Goal: Check status: Check status

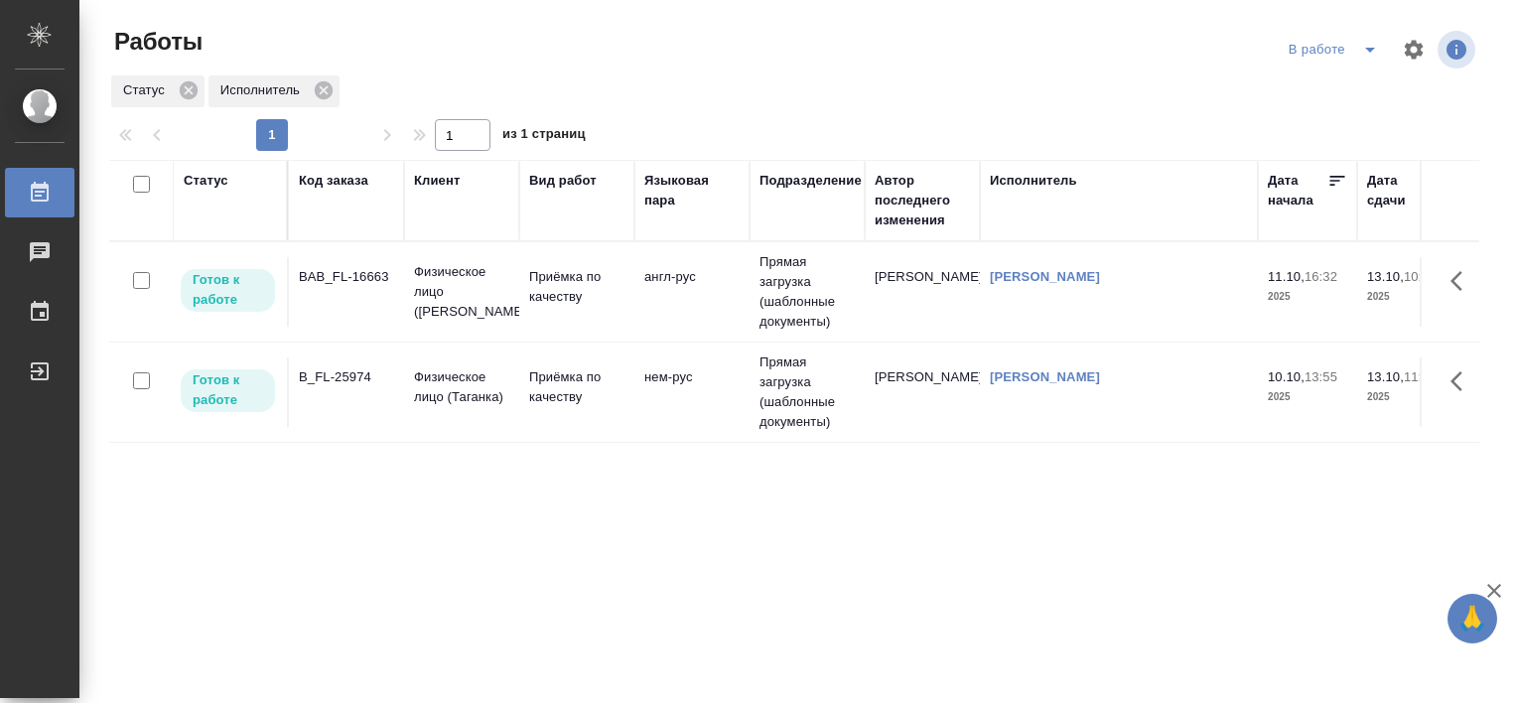
click at [988, 483] on div "Статус Код заказа Клиент Вид работ Языковая пара Подразделение Автор последнего…" at bounding box center [794, 517] width 1370 height 715
click at [344, 276] on div "BAB_FL-16663" at bounding box center [346, 277] width 95 height 20
click at [342, 275] on div "BAB_FL-16663" at bounding box center [346, 277] width 95 height 20
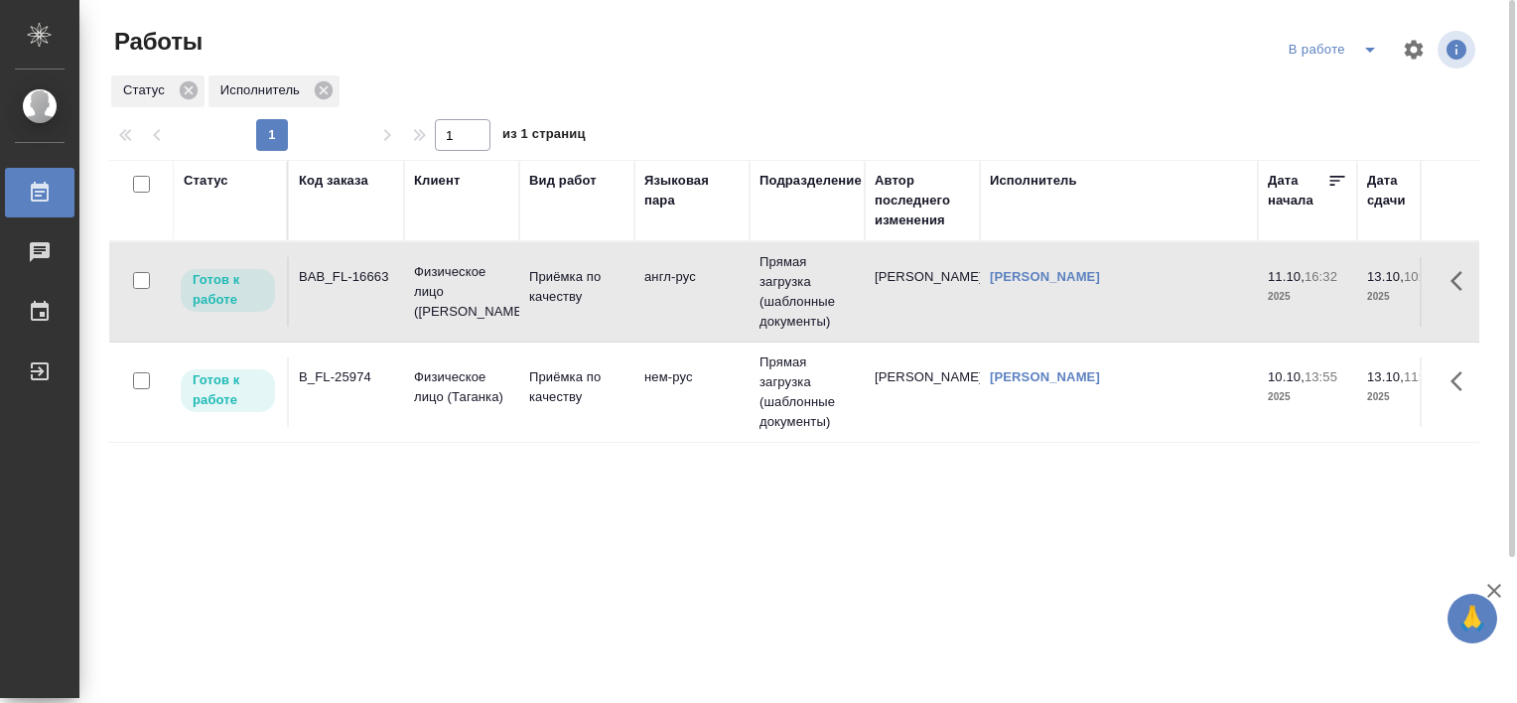
click at [339, 377] on div "B_FL-25974" at bounding box center [346, 377] width 95 height 20
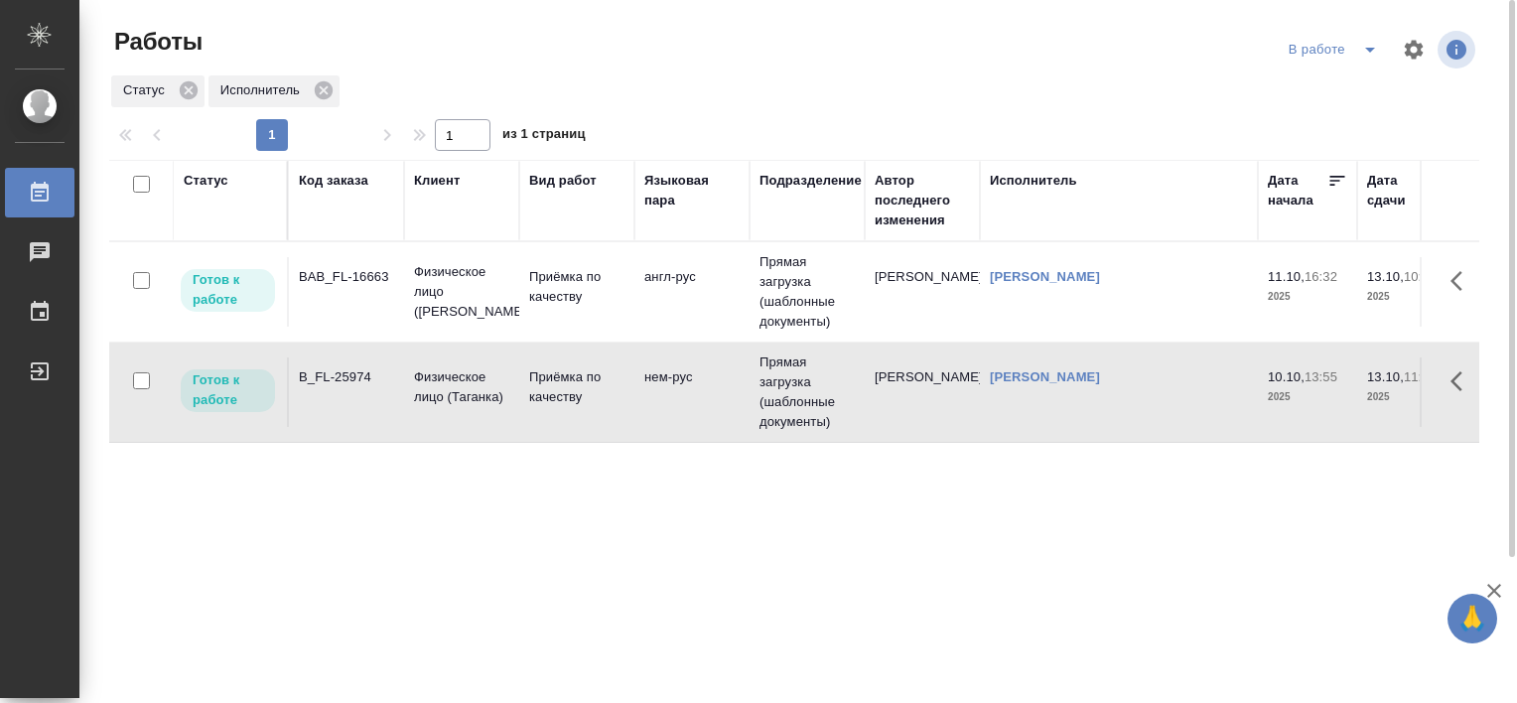
click at [338, 377] on div "B_FL-25974" at bounding box center [346, 377] width 95 height 20
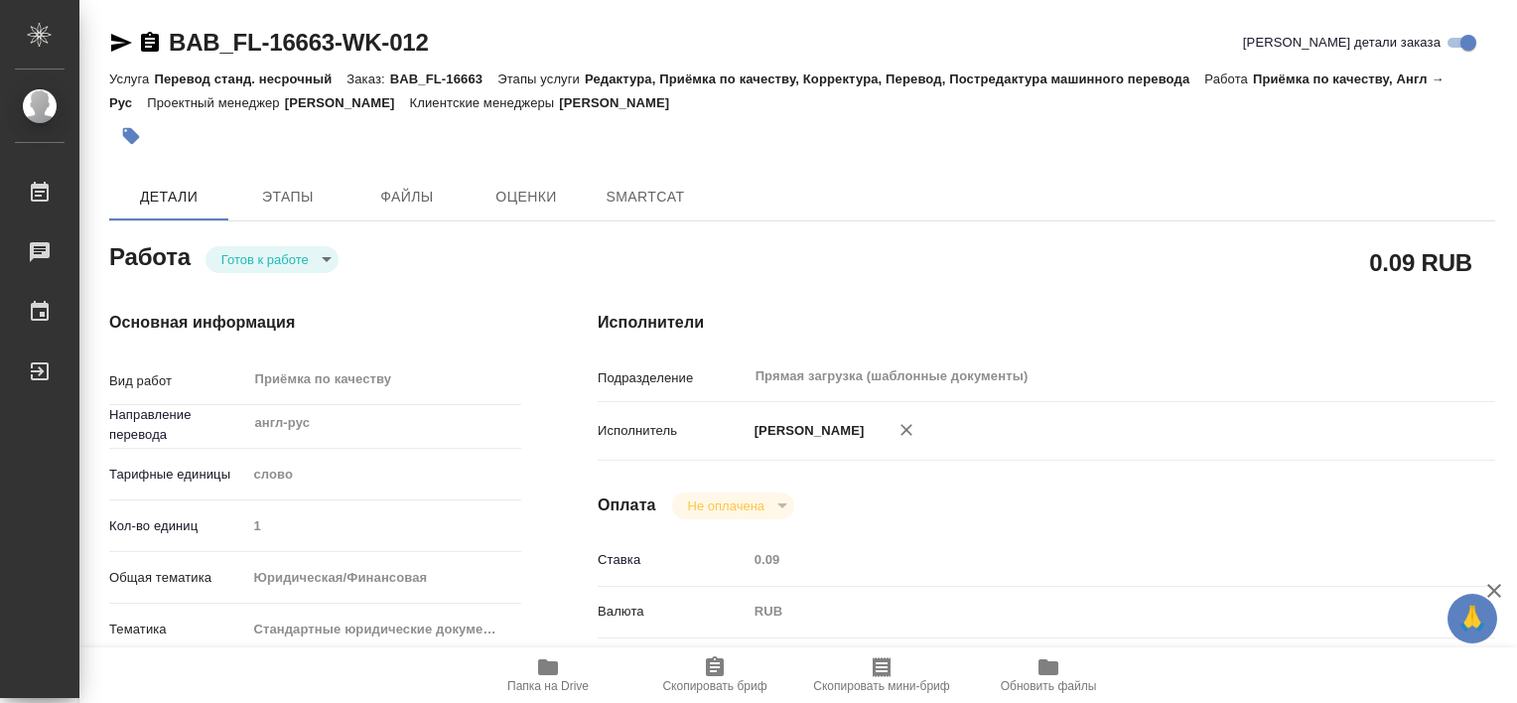
type textarea "x"
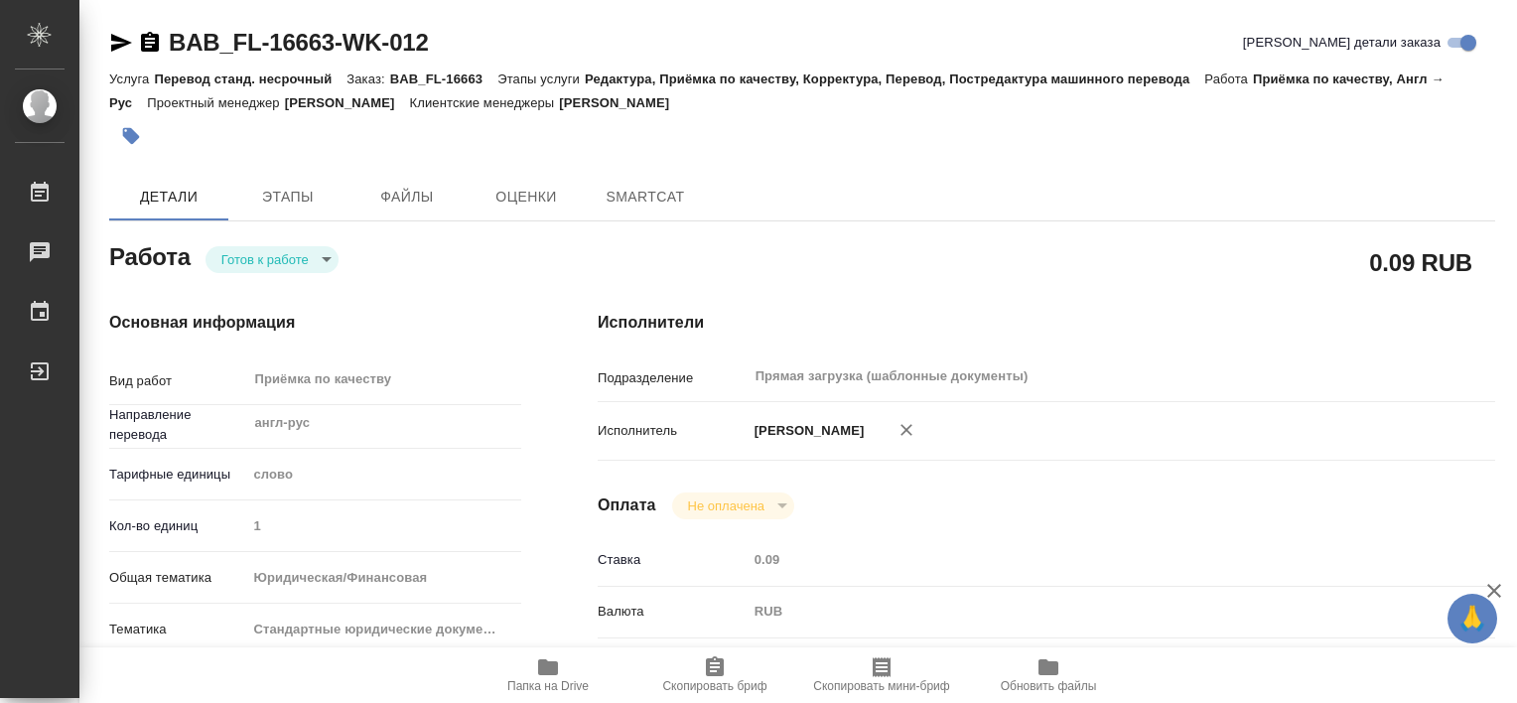
type textarea "x"
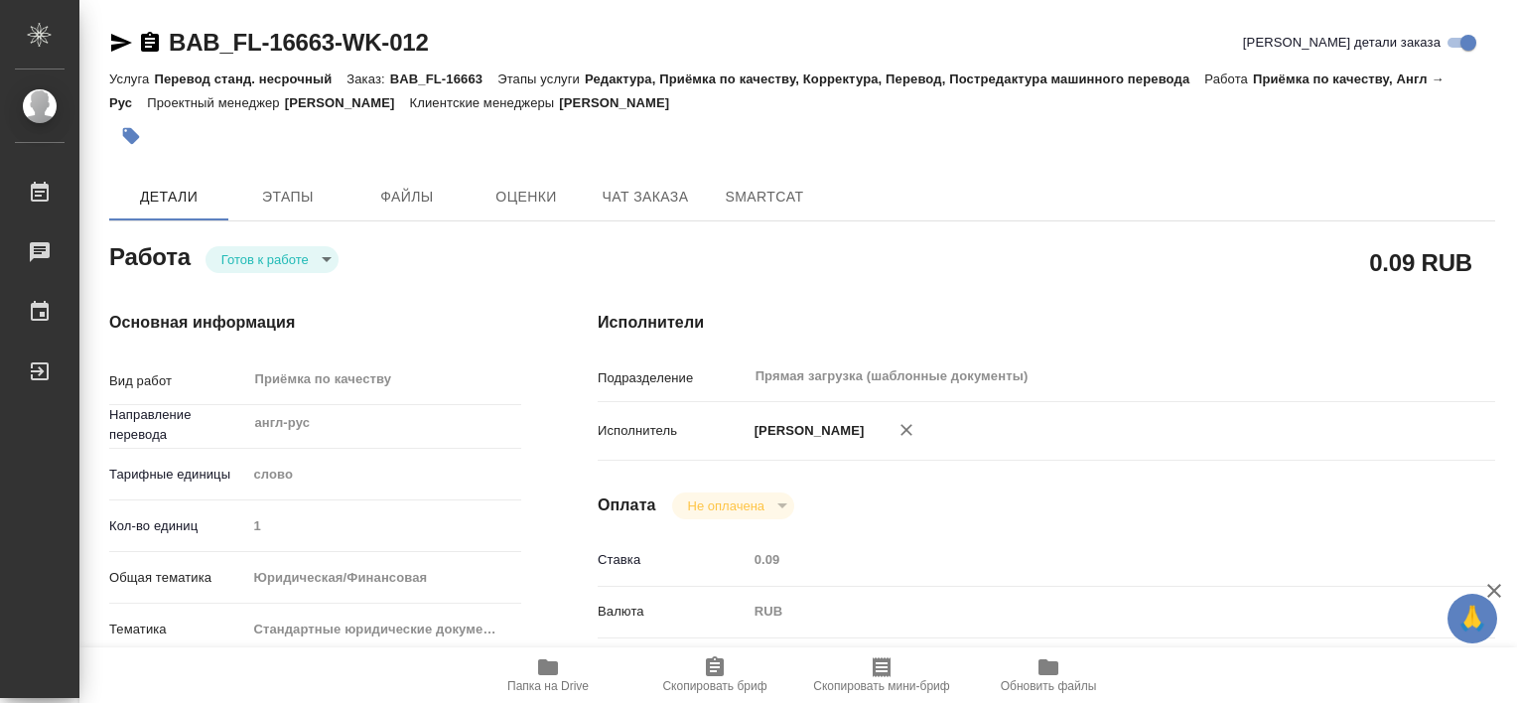
type textarea "x"
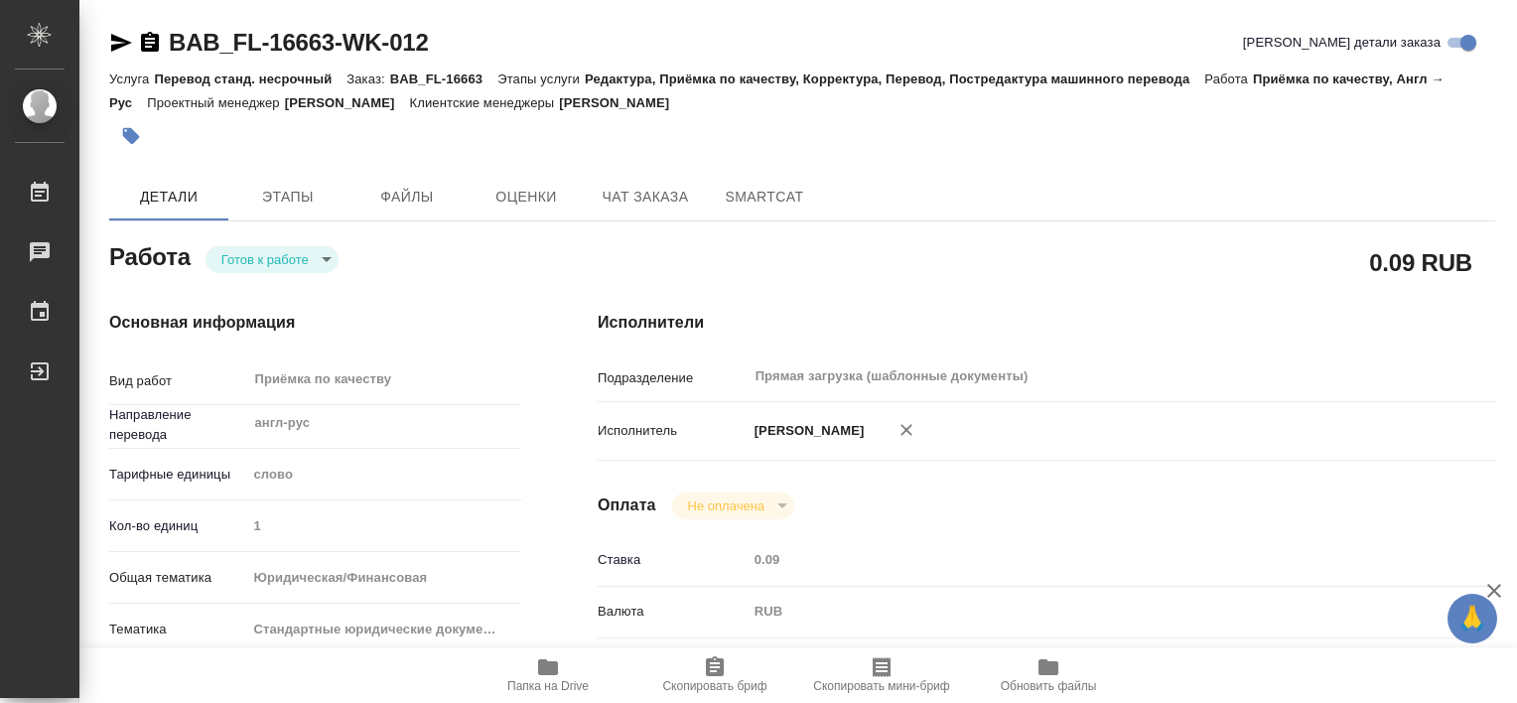
type textarea "x"
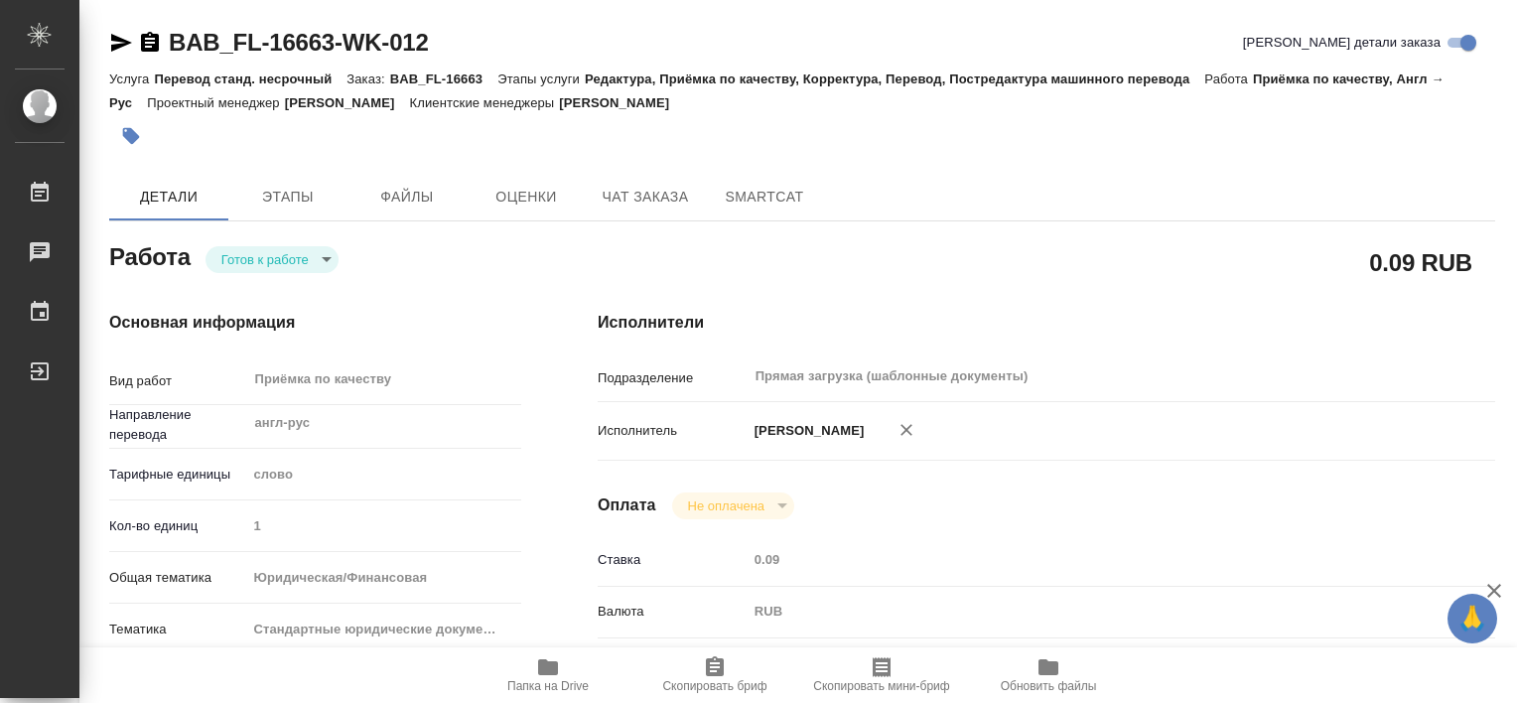
click at [584, 674] on span "Папка на Drive" at bounding box center [548, 674] width 143 height 38
type textarea "x"
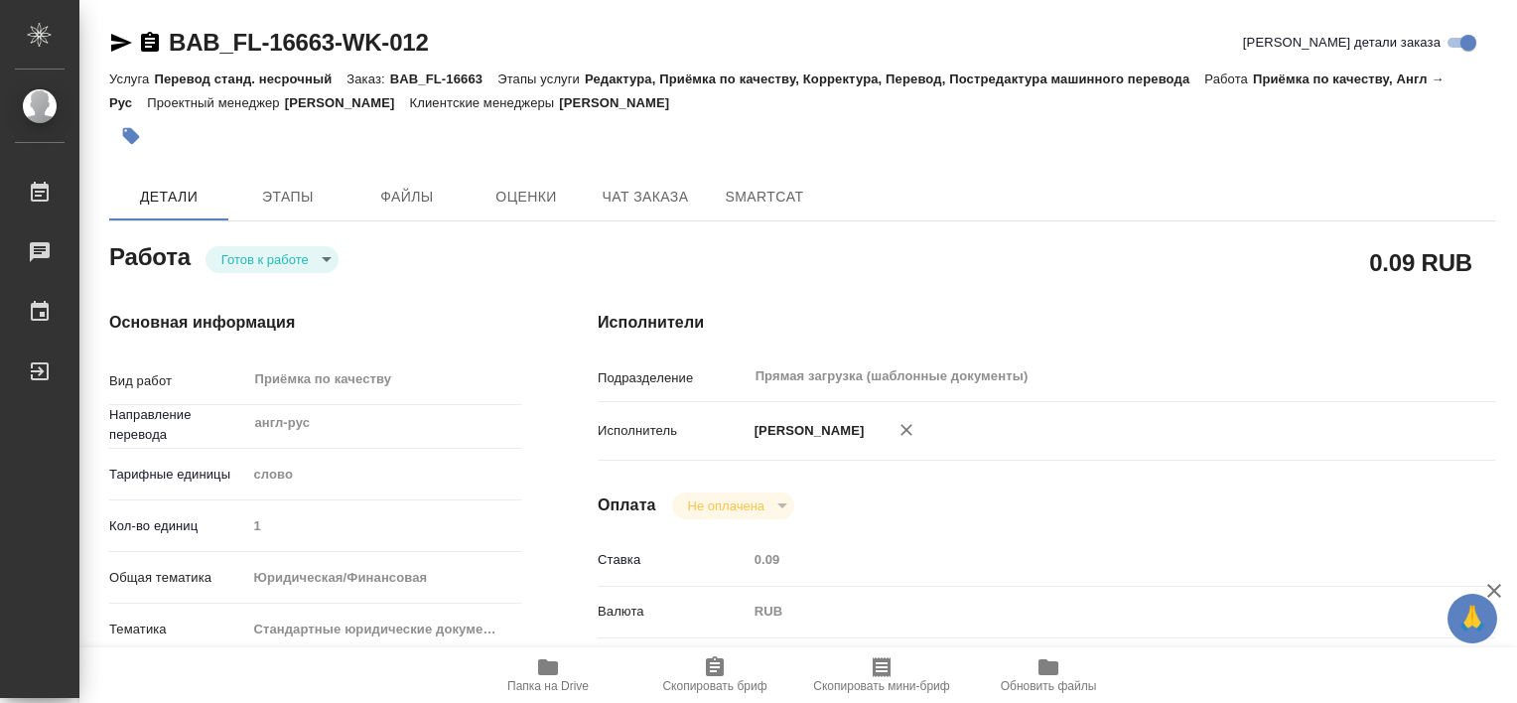
type textarea "x"
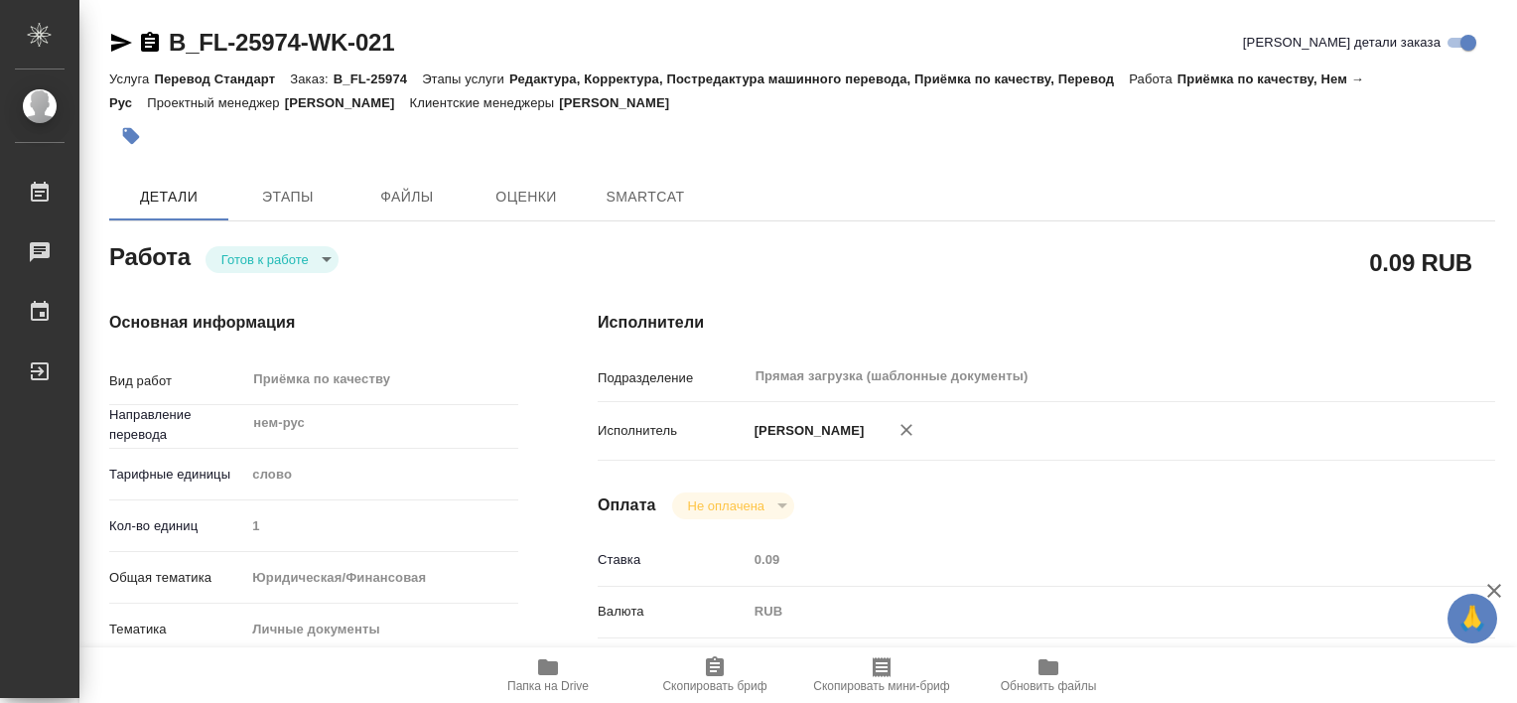
type textarea "x"
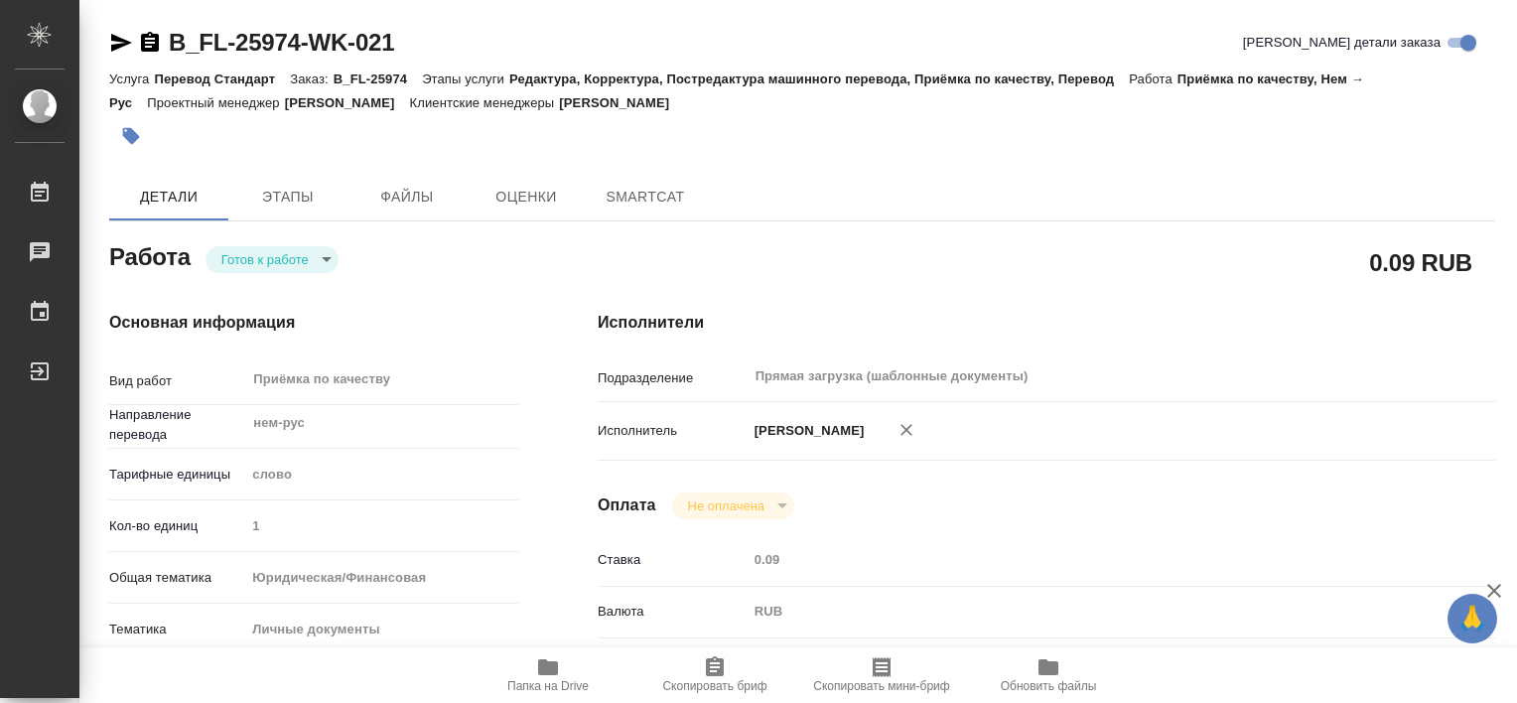
type textarea "x"
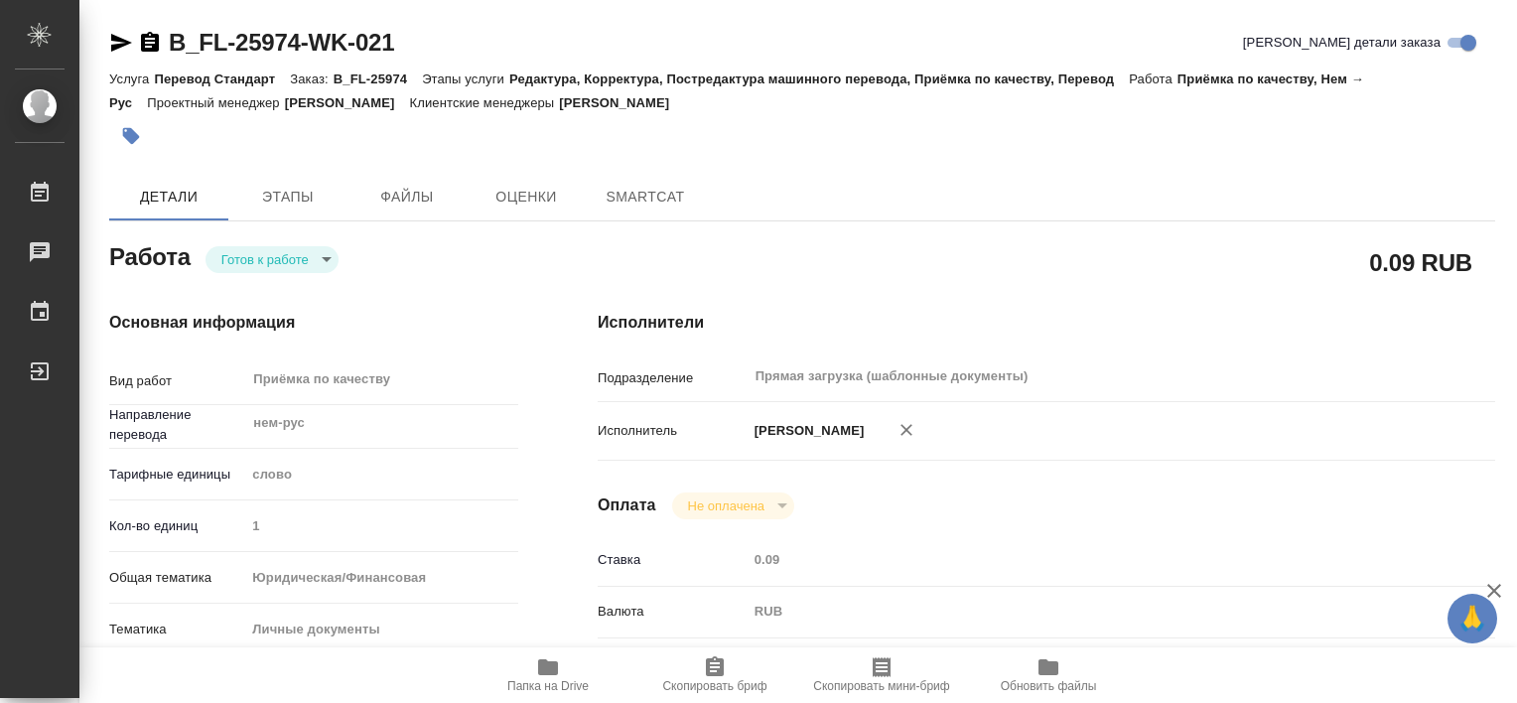
type textarea "x"
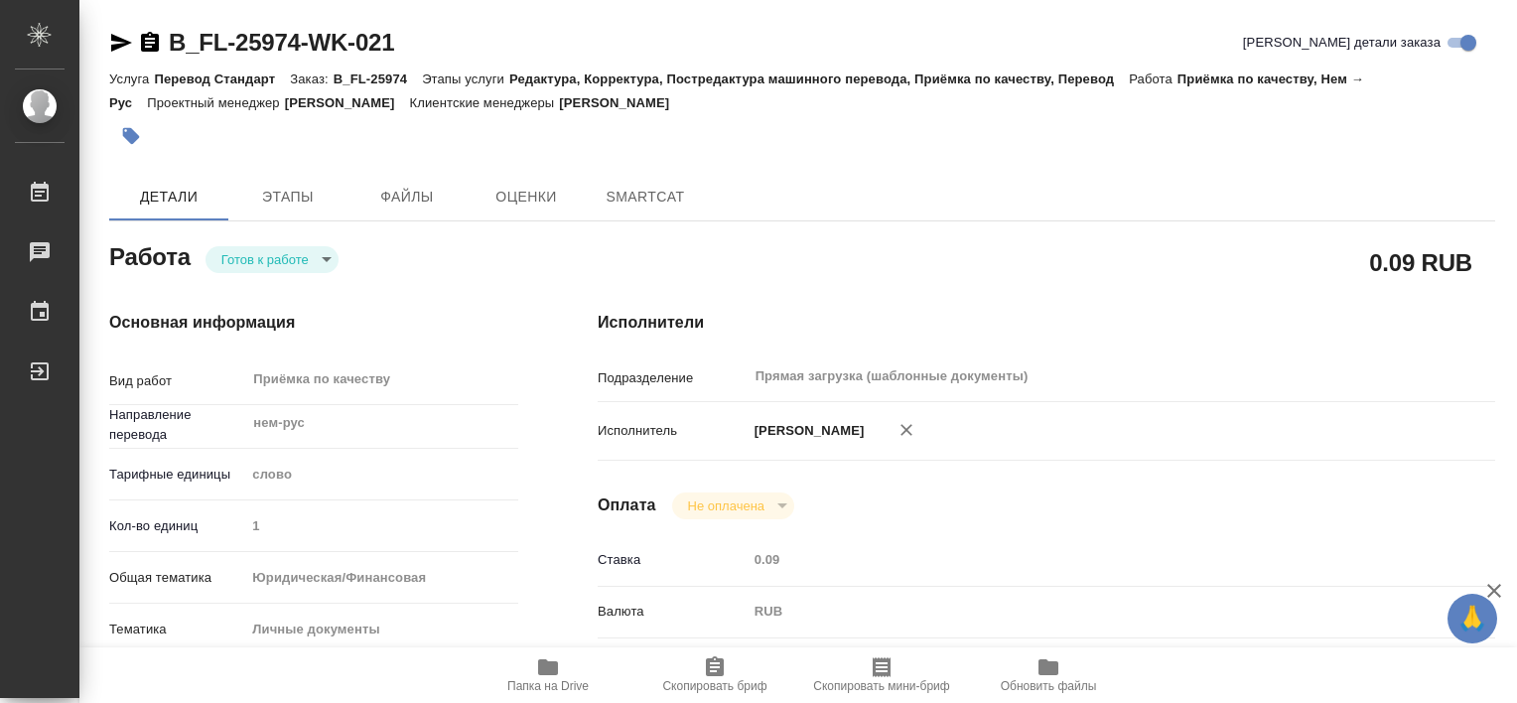
type textarea "x"
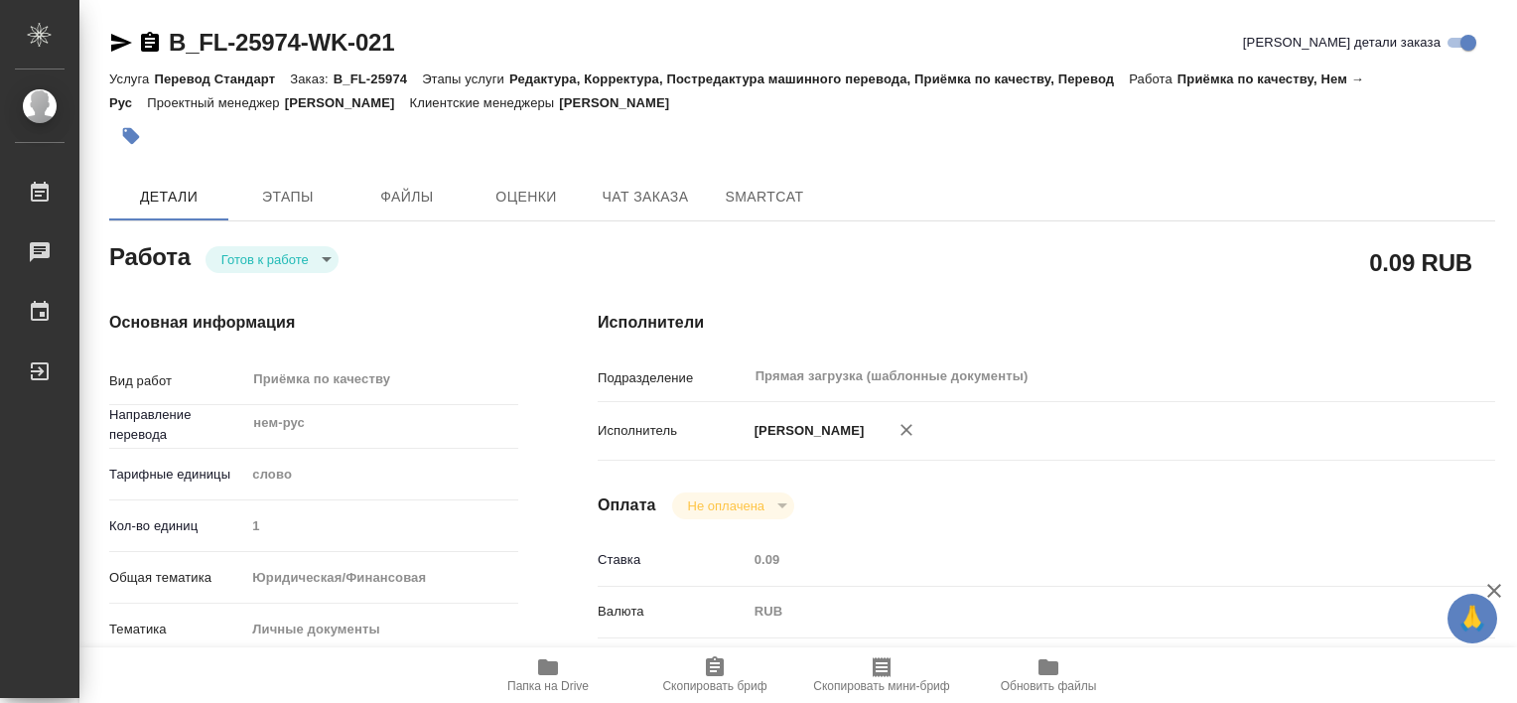
type textarea "x"
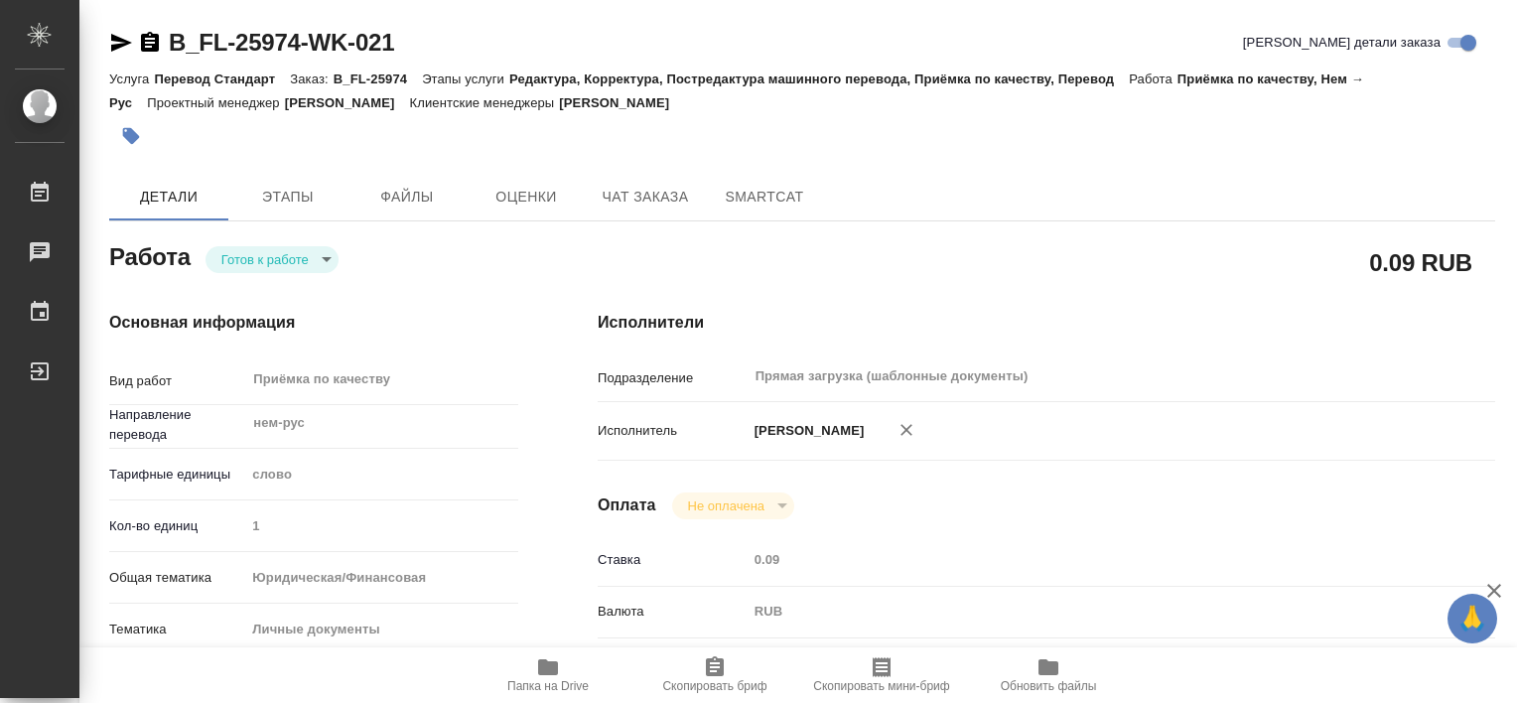
type textarea "x"
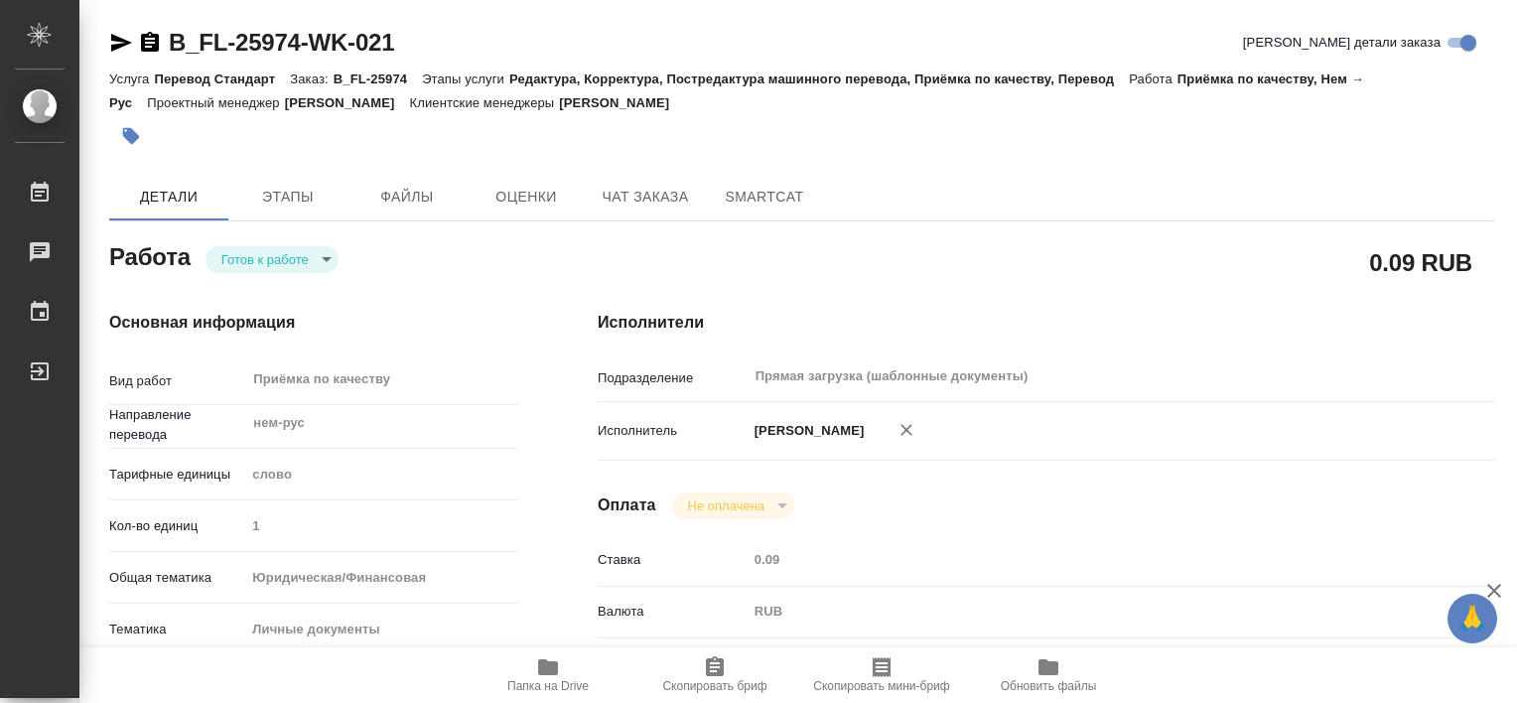
type textarea "x"
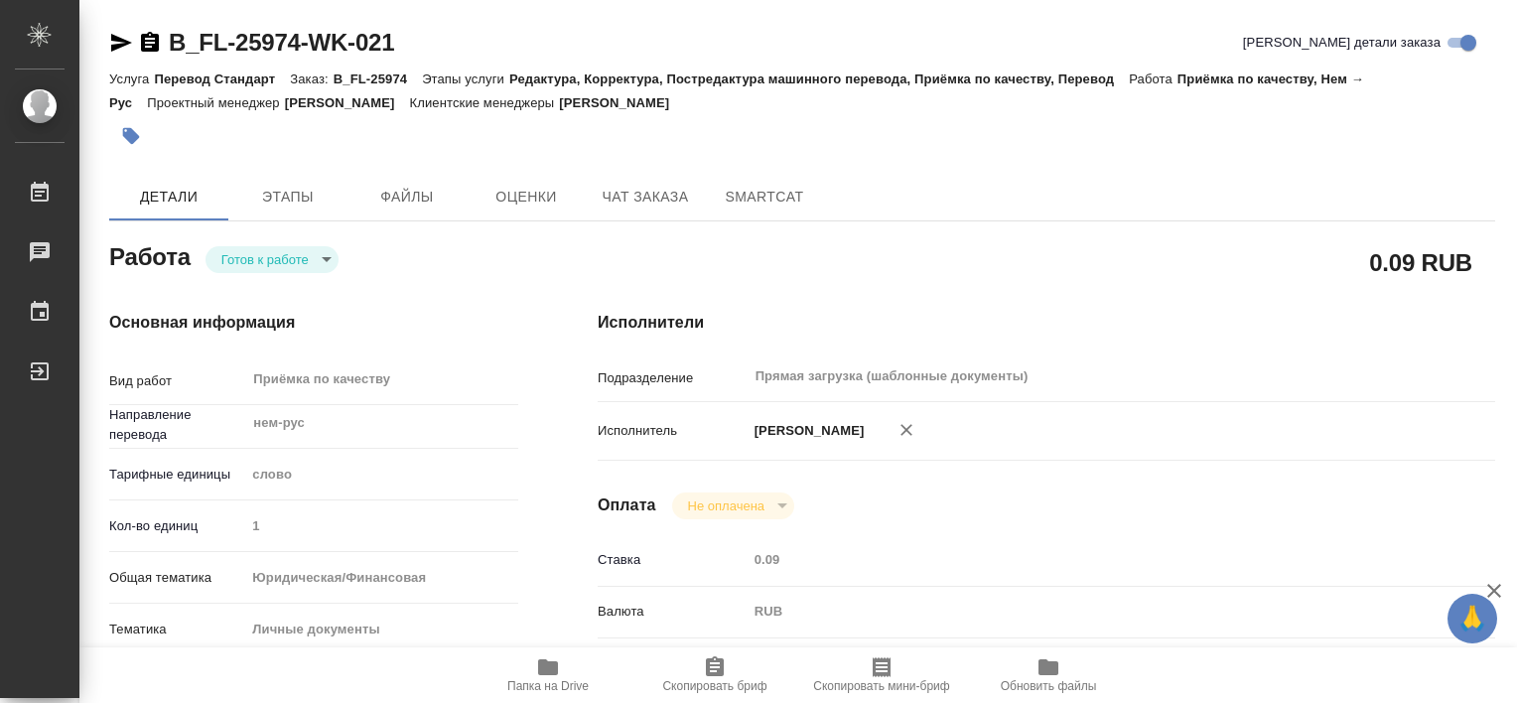
click at [550, 685] on span "Папка на Drive" at bounding box center [547, 686] width 81 height 14
type textarea "x"
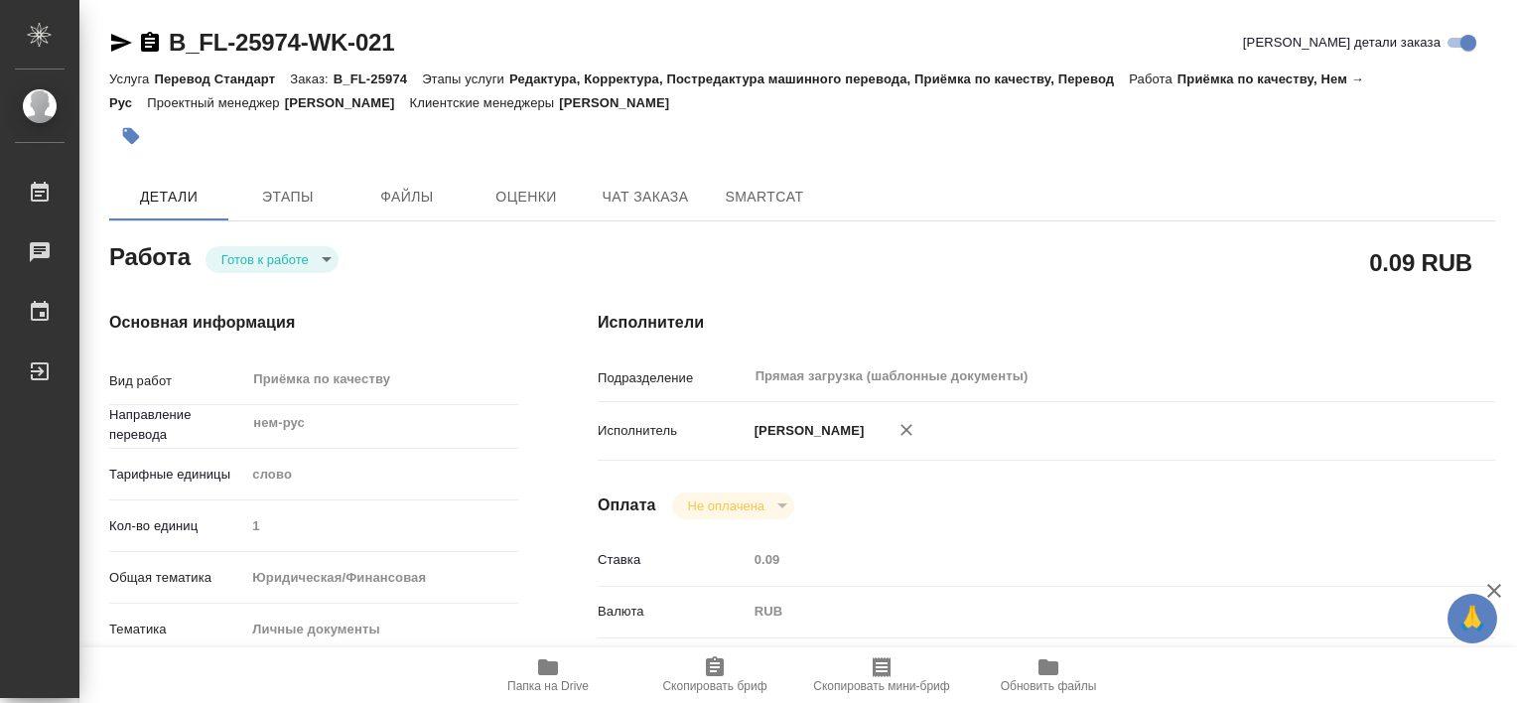
type textarea "x"
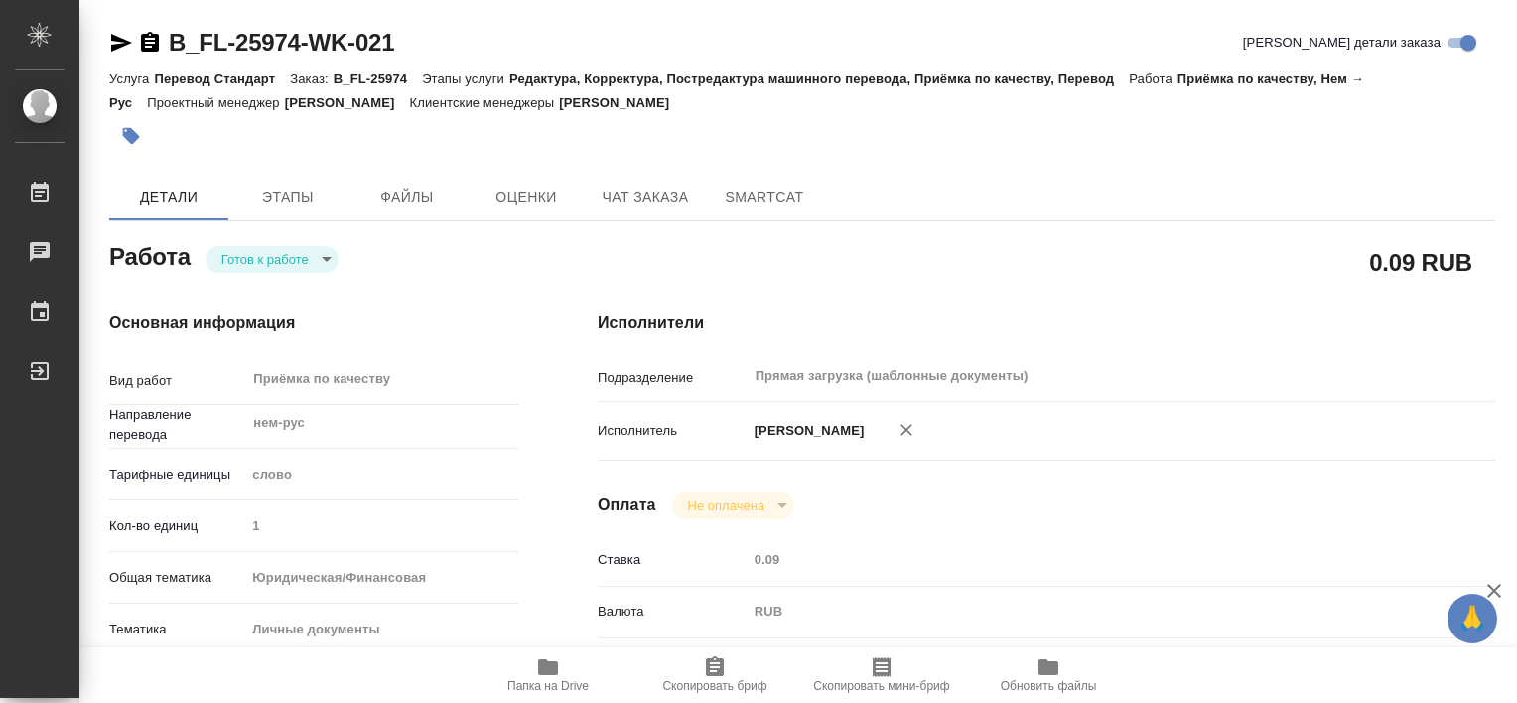
type textarea "x"
